Goal: Navigation & Orientation: Go to known website

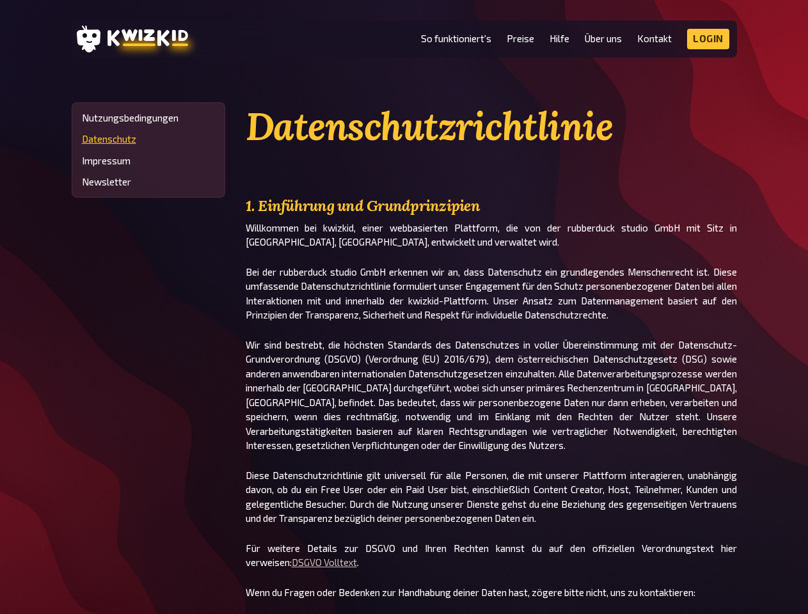
click at [404, 307] on p "Bei der rubberduck studio GmbH erkennen wir an, dass Datenschutz ein grundlegen…" at bounding box center [491, 294] width 491 height 58
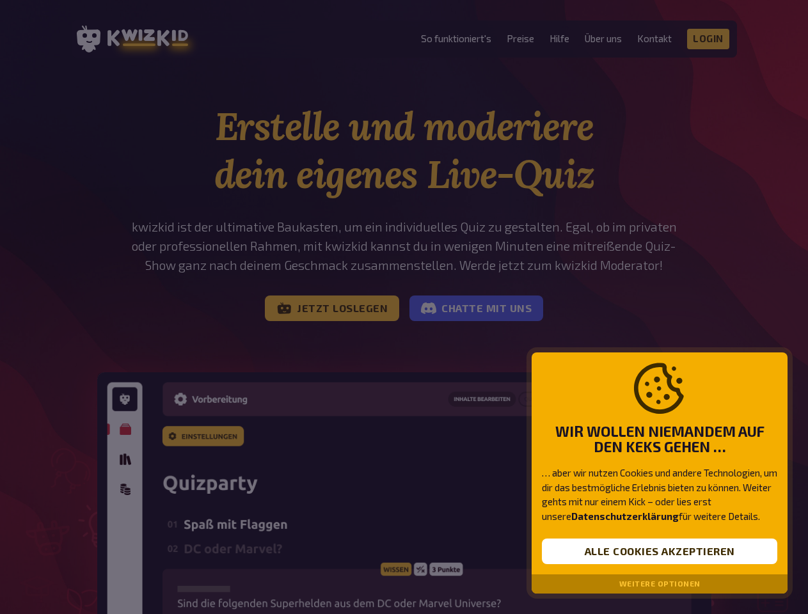
click at [660, 551] on button "Alle Cookies akzeptieren" at bounding box center [659, 552] width 235 height 26
